Goal: Information Seeking & Learning: Learn about a topic

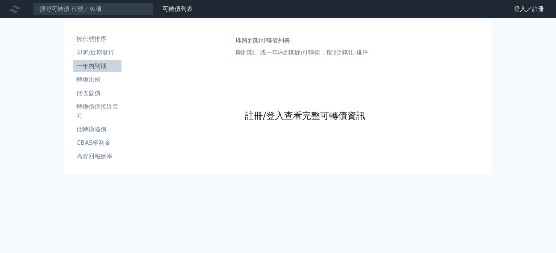
click at [281, 112] on link "註冊/登入查看完整可轉債資訊" at bounding box center [305, 116] width 120 height 12
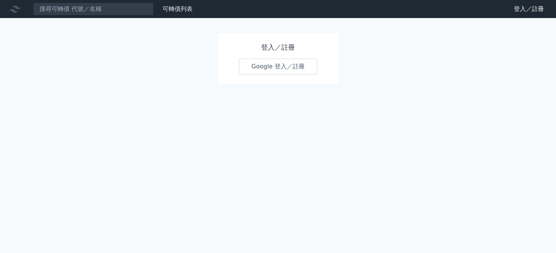
click at [276, 65] on link "Google 登入／註冊" at bounding box center [278, 67] width 78 height 16
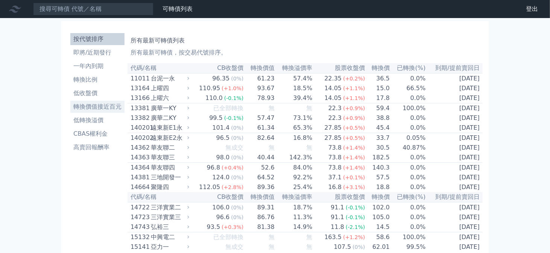
click at [105, 104] on li "轉換價值接近百元" at bounding box center [97, 106] width 54 height 9
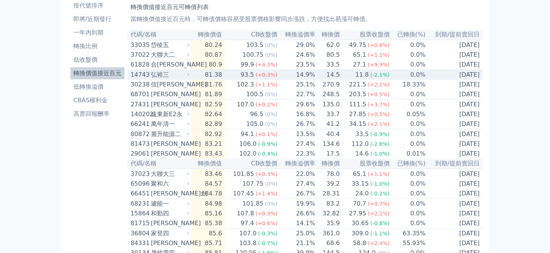
scroll to position [75, 0]
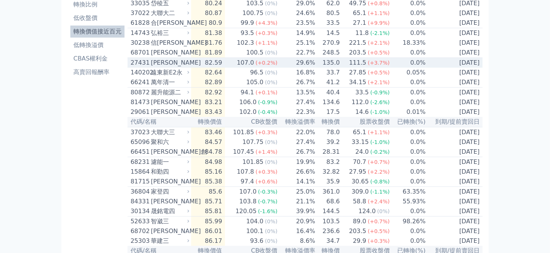
click at [190, 65] on icon at bounding box center [188, 62] width 5 height 5
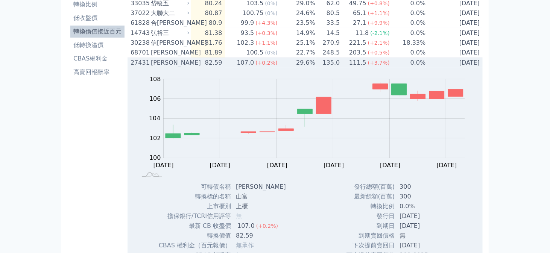
click at [187, 67] on div "[PERSON_NAME]" at bounding box center [169, 62] width 37 height 9
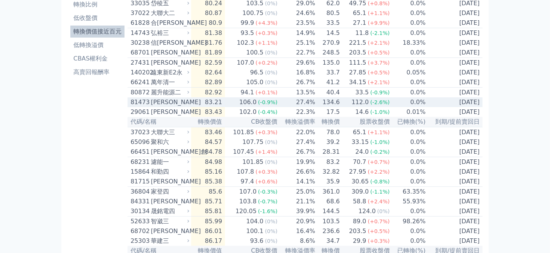
click at [189, 104] on icon at bounding box center [188, 102] width 2 height 3
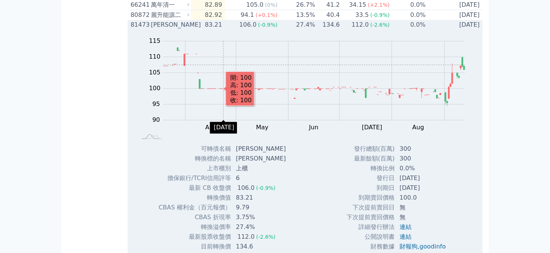
scroll to position [188, 0]
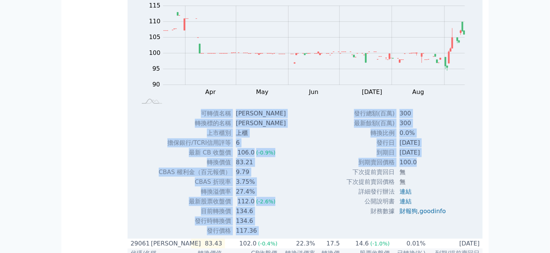
drag, startPoint x: 200, startPoint y: 120, endPoint x: 430, endPoint y: 168, distance: 235.6
click at [430, 168] on div "Zoom Out 100 80 85 90 95 100 105 110 115 120 L Mar Apr May Jun [DATE] Aug Sep O…" at bounding box center [304, 114] width 355 height 241
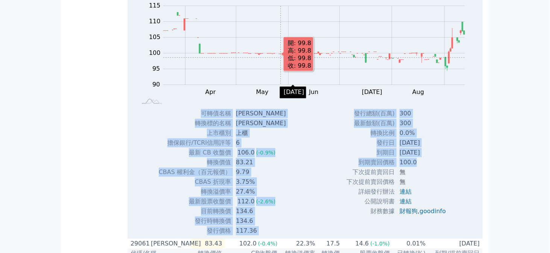
copy div "lorem ips dolors am cons ad elit/SEDDoeiu 2 te IN utl 088.0 (-3.6%) etdo 81.96 …"
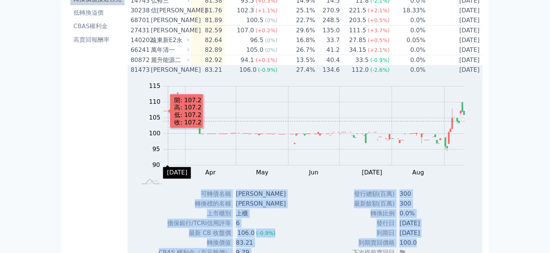
scroll to position [0, 0]
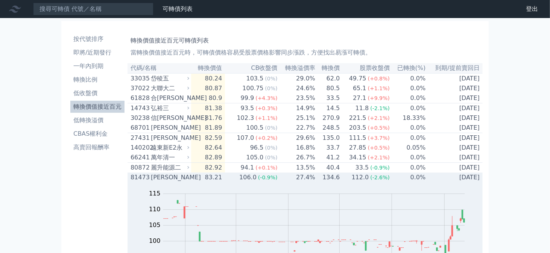
click at [181, 182] on div "[PERSON_NAME]" at bounding box center [169, 177] width 37 height 9
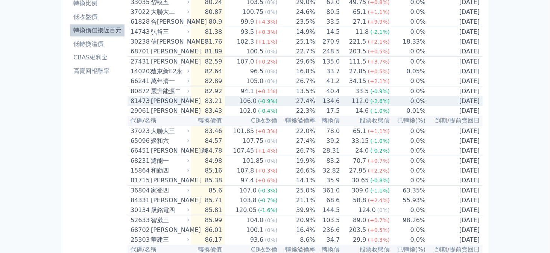
scroll to position [150, 0]
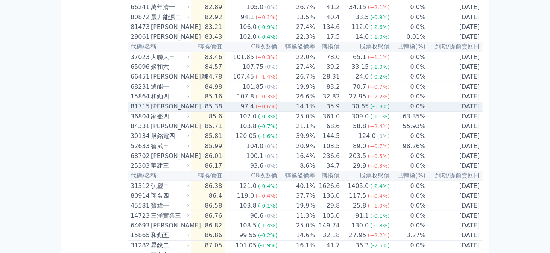
click at [176, 111] on div "[PERSON_NAME]" at bounding box center [169, 106] width 37 height 9
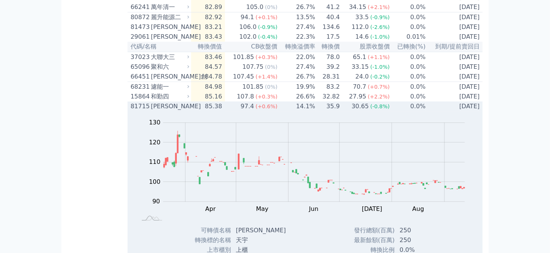
scroll to position [226, 0]
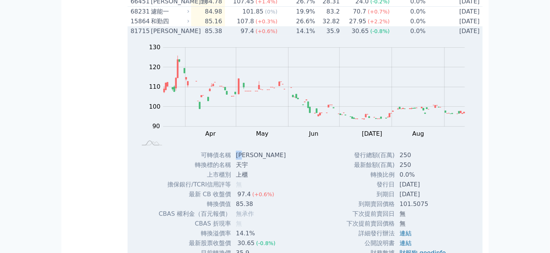
drag, startPoint x: 237, startPoint y: 167, endPoint x: 248, endPoint y: 170, distance: 12.0
click at [248, 160] on td "[PERSON_NAME]" at bounding box center [261, 155] width 61 height 10
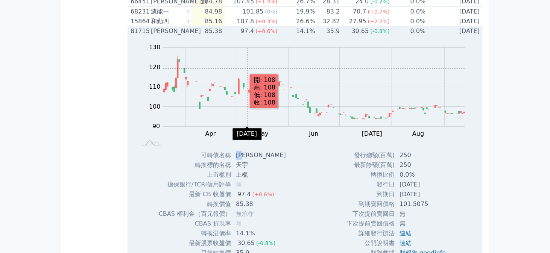
copy td "天宇"
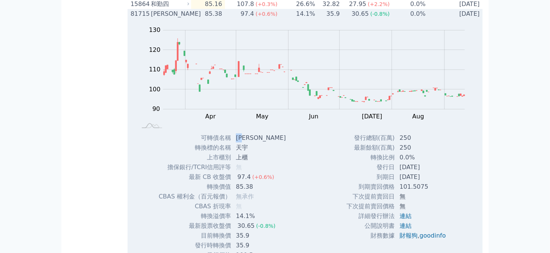
scroll to position [150, 0]
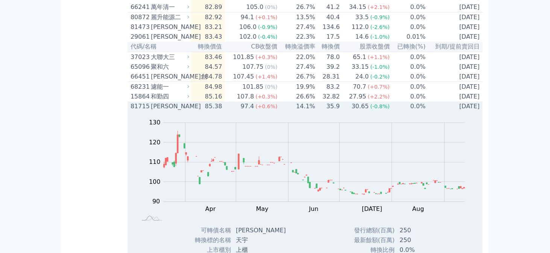
click at [179, 111] on div "[PERSON_NAME]" at bounding box center [169, 106] width 37 height 9
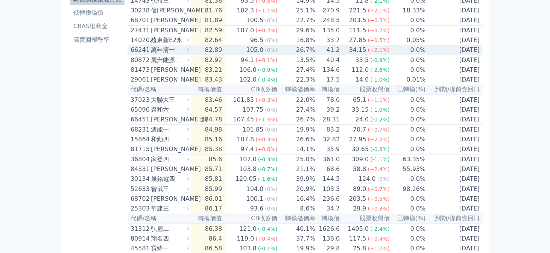
scroll to position [38, 0]
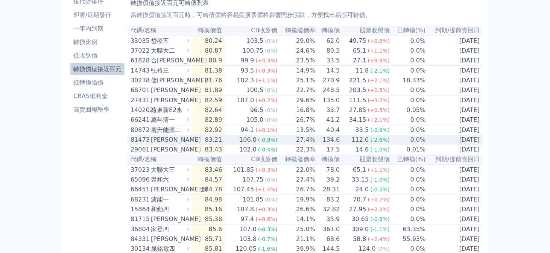
click at [177, 144] on div "[PERSON_NAME]" at bounding box center [169, 139] width 37 height 9
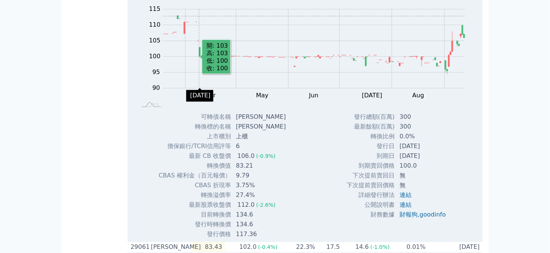
scroll to position [188, 0]
